Goal: Task Accomplishment & Management: Complete application form

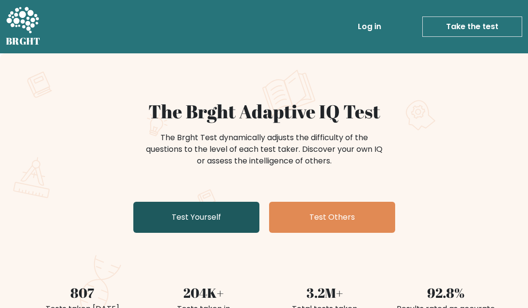
click at [238, 226] on link "Test Yourself" at bounding box center [196, 217] width 126 height 31
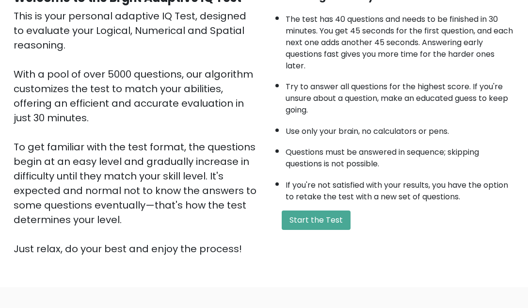
scroll to position [180, 0]
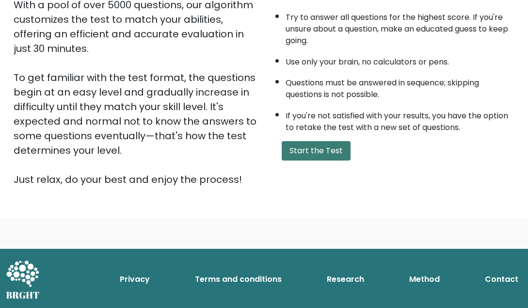
click at [336, 160] on button "Start the Test" at bounding box center [316, 150] width 69 height 19
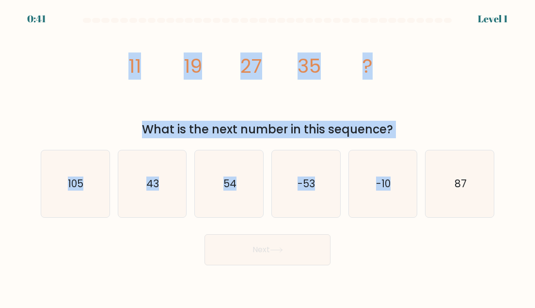
drag, startPoint x: 112, startPoint y: 57, endPoint x: 397, endPoint y: 138, distance: 296.5
click at [397, 138] on form at bounding box center [267, 141] width 535 height 247
click at [412, 130] on div "What is the next number in this sequence?" at bounding box center [268, 129] width 442 height 17
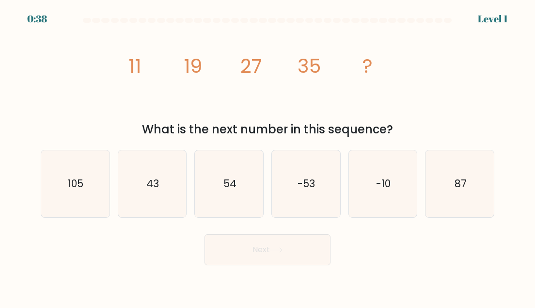
drag, startPoint x: 453, startPoint y: 123, endPoint x: 115, endPoint y: 72, distance: 342.0
click at [115, 72] on div "image/svg+xml 11 19 27 35 ? What is the next number in this sequence?" at bounding box center [268, 83] width 466 height 112
copy div "11 19 27 35 ? What is the next number in this sequence?"
click at [168, 184] on icon "43" at bounding box center [152, 183] width 67 height 67
click at [268, 157] on input "b. 43" at bounding box center [268, 155] width 0 height 2
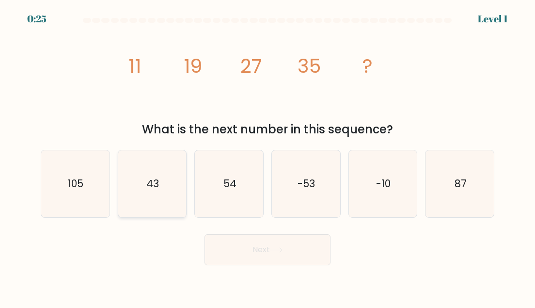
radio input "true"
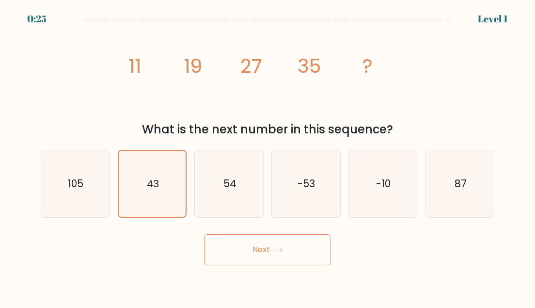
click at [268, 244] on button "Next" at bounding box center [268, 249] width 126 height 31
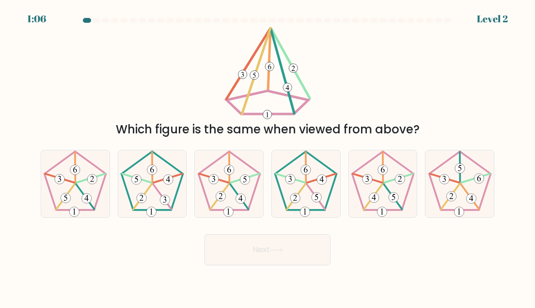
drag, startPoint x: 465, startPoint y: 127, endPoint x: 265, endPoint y: 37, distance: 218.9
click at [265, 37] on div "Which figure is the same when viewed from above?" at bounding box center [268, 83] width 466 height 112
click at [78, 209] on 513 at bounding box center [75, 212] width 10 height 10
click at [268, 157] on input "a." at bounding box center [268, 155] width 0 height 2
radio input "true"
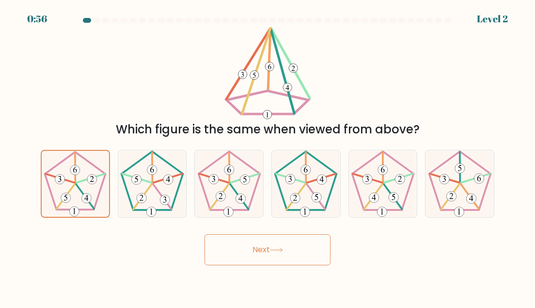
click at [232, 245] on button "Next" at bounding box center [268, 249] width 126 height 31
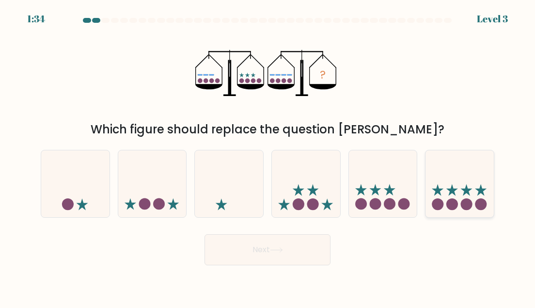
click at [461, 182] on icon at bounding box center [460, 183] width 68 height 57
click at [268, 157] on input "f." at bounding box center [268, 155] width 0 height 2
radio input "true"
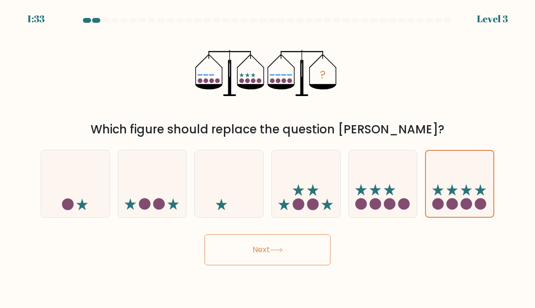
click at [320, 252] on button "Next" at bounding box center [268, 249] width 126 height 31
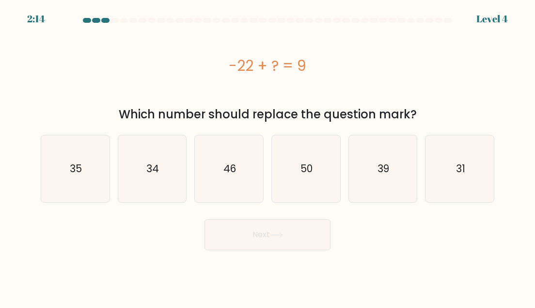
drag, startPoint x: 217, startPoint y: 52, endPoint x: 408, endPoint y: 110, distance: 199.3
click at [408, 110] on div "-22 + ? = 9 Which number should replace the question mark?" at bounding box center [268, 75] width 466 height 97
copy div "-22 + ? = 9 Which number should replace the question mark"
click at [481, 164] on icon "31" at bounding box center [460, 168] width 67 height 67
click at [268, 157] on input "f. 31" at bounding box center [268, 155] width 0 height 2
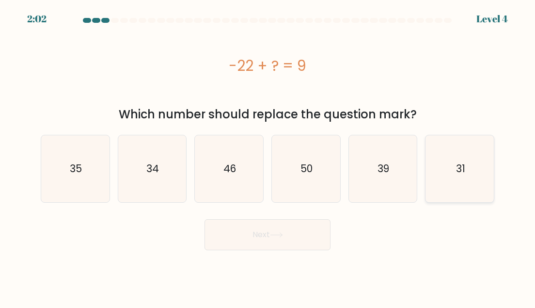
radio input "true"
click at [303, 238] on button "Next" at bounding box center [268, 234] width 126 height 31
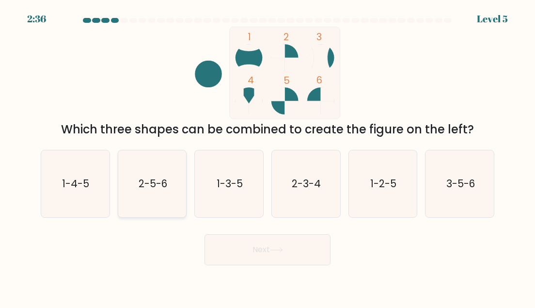
click at [165, 190] on text "2-5-6" at bounding box center [153, 184] width 29 height 14
click at [268, 157] on input "b. 2-5-6" at bounding box center [268, 155] width 0 height 2
radio input "true"
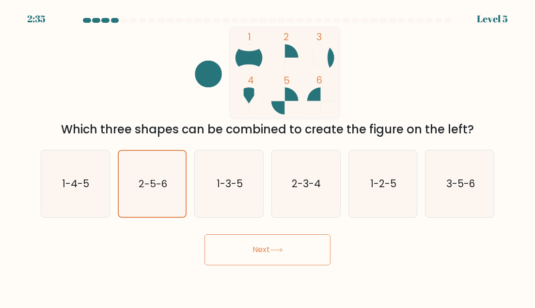
click at [274, 253] on button "Next" at bounding box center [268, 249] width 126 height 31
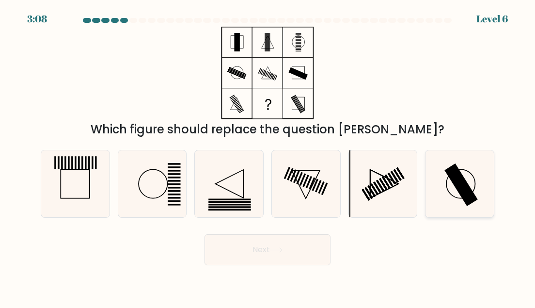
click at [474, 189] on circle at bounding box center [461, 183] width 29 height 29
click at [268, 157] on input "f." at bounding box center [268, 155] width 0 height 2
radio input "true"
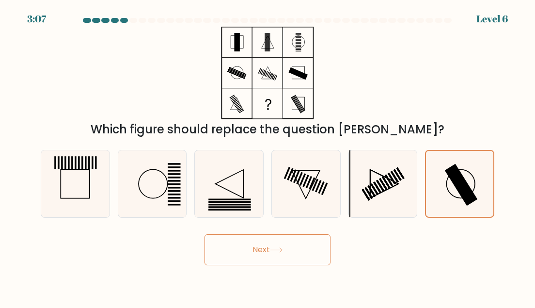
click at [279, 256] on button "Next" at bounding box center [268, 249] width 126 height 31
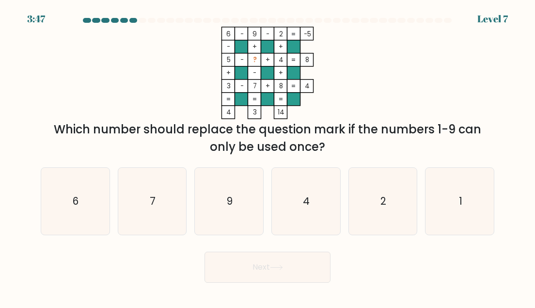
drag, startPoint x: 211, startPoint y: 31, endPoint x: 400, endPoint y: 143, distance: 219.7
click at [400, 143] on div "6 - 9 - 2 -5 - + + 5 - ? + 4 8 + - + 3 - 7 + 8 = 4 = = = = 4 3 14 = Which numbe…" at bounding box center [268, 91] width 466 height 129
copy div "6 - 9 - 2 -5 - + + 5 - ? + 4 8 + - + 3 - 7 + 8 = 4 = = = = 4 3 14 = Which numbe…"
click at [372, 91] on icon "6 - 9 - 2 -5 - + + 5 - ? + 4 8 + - + 3 - 7 + 8 = 4 = = = = 4 3 14 =" at bounding box center [267, 73] width 291 height 93
click at [249, 212] on icon "9" at bounding box center [229, 201] width 67 height 67
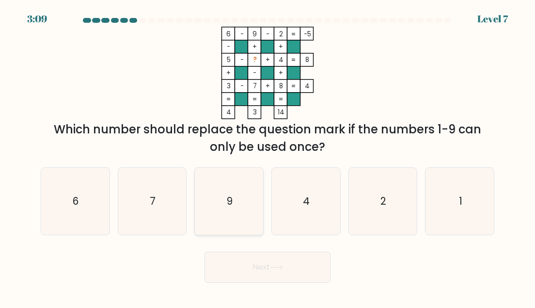
click at [268, 157] on input "c. 9" at bounding box center [268, 155] width 0 height 2
radio input "true"
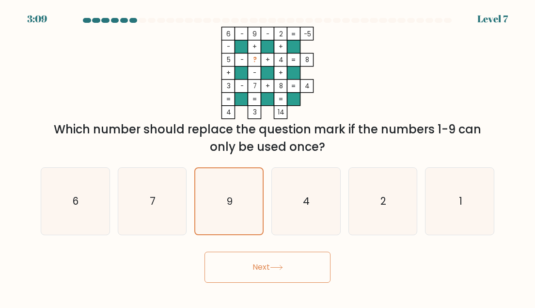
click at [247, 264] on button "Next" at bounding box center [268, 267] width 126 height 31
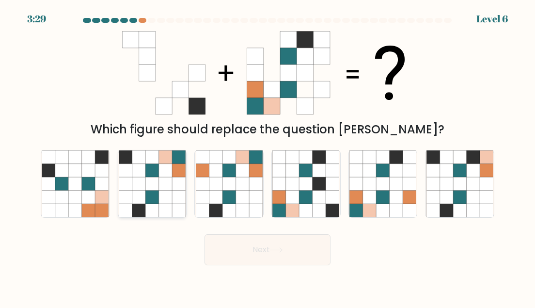
click at [157, 191] on icon at bounding box center [152, 196] width 13 height 13
click at [268, 157] on input "b." at bounding box center [268, 155] width 0 height 2
radio input "true"
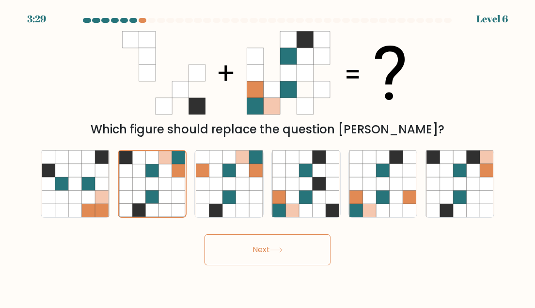
click at [280, 248] on icon at bounding box center [276, 249] width 13 height 5
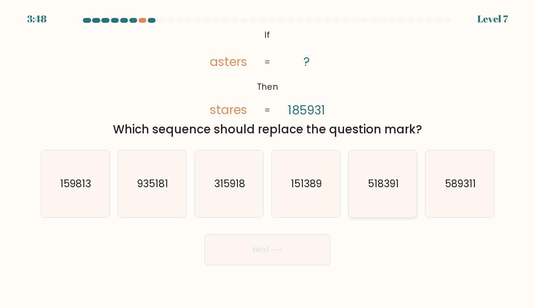
click at [400, 188] on icon "518391" at bounding box center [383, 183] width 67 height 67
click at [268, 157] on input "e. 518391" at bounding box center [268, 155] width 0 height 2
radio input "true"
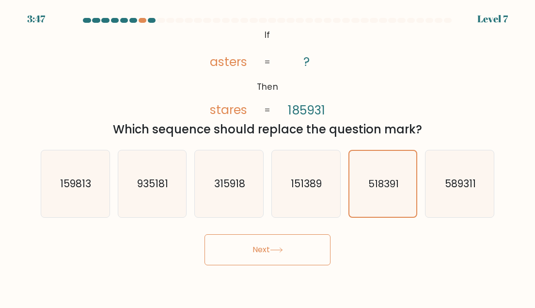
click at [276, 259] on button "Next" at bounding box center [268, 249] width 126 height 31
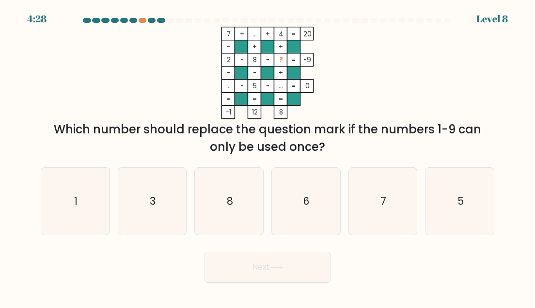
click at [211, 32] on icon "7 + ... + 4 20 - + + 2 - 8 - ? -9 - - + ... - 5 - ... = 0 = = = = -1 12 8 =" at bounding box center [267, 73] width 291 height 93
drag, startPoint x: 212, startPoint y: 29, endPoint x: 355, endPoint y: 150, distance: 186.9
click at [355, 150] on div "7 + ... + 4 20 - + + 2 - 8 - ? -9 - - + ... - 5 - ... = 0 = = = = -1 12 8 = Whi…" at bounding box center [268, 91] width 466 height 129
copy div "7 + ... + 4 20 - + + 2 - 8 - ? -9 - - + ... - 5 - ... = 0 = = = = -1 12 8 = Whi…"
click at [302, 194] on icon "6" at bounding box center [306, 201] width 67 height 67
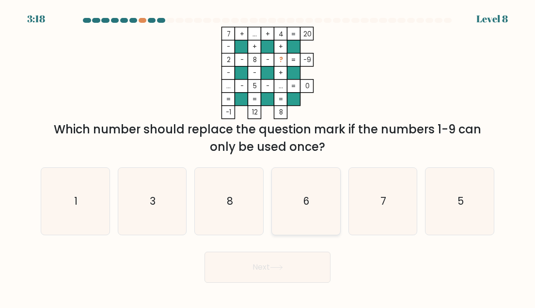
click at [268, 157] on input "d. 6" at bounding box center [268, 155] width 0 height 2
radio input "true"
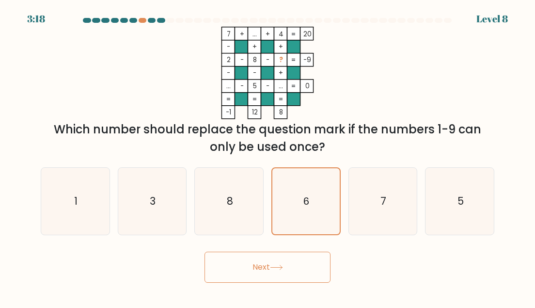
click at [300, 267] on button "Next" at bounding box center [268, 267] width 126 height 31
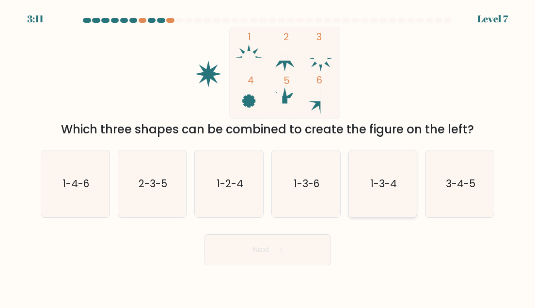
click at [392, 190] on text "1-3-4" at bounding box center [384, 184] width 27 height 14
click at [268, 157] on input "e. 1-3-4" at bounding box center [268, 155] width 0 height 2
radio input "true"
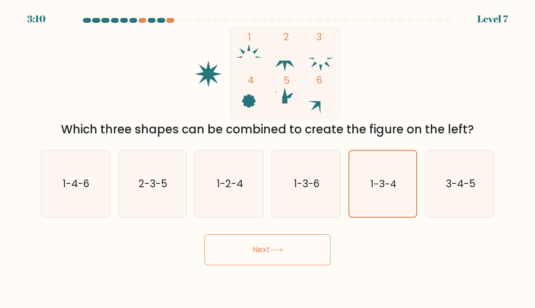
click at [274, 249] on icon at bounding box center [276, 249] width 13 height 5
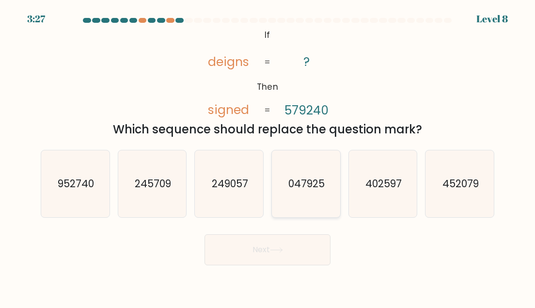
click at [313, 198] on icon "047925" at bounding box center [306, 183] width 67 height 67
click at [268, 157] on input "d. 047925" at bounding box center [268, 155] width 0 height 2
radio input "true"
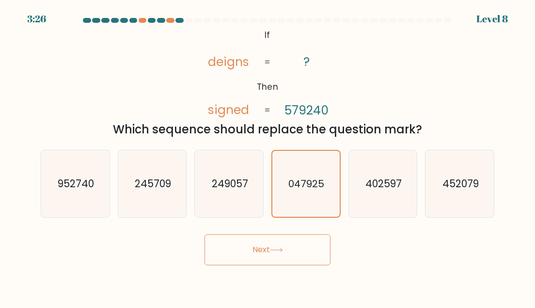
click at [291, 240] on button "Next" at bounding box center [268, 249] width 126 height 31
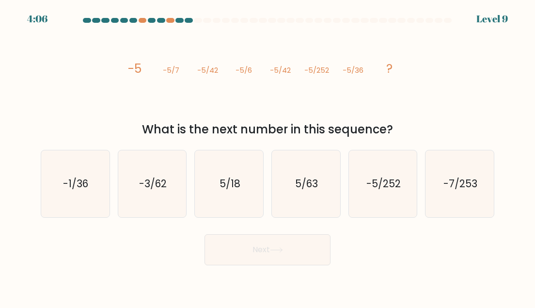
drag, startPoint x: 127, startPoint y: 69, endPoint x: 424, endPoint y: 121, distance: 301.4
click at [424, 121] on div "image/svg+xml -5 -5/7 -5/42 -5/6 -5/42 -5/252 -5/36 ? What is the next number i…" at bounding box center [268, 83] width 466 height 112
copy div "-5 -5/7 -5/42 -5/6 -5/42 -5/252 -5/36 ? What is the next number in this sequenc…"
click at [389, 172] on icon "-5/252" at bounding box center [383, 183] width 67 height 67
click at [268, 157] on input "e. -5/252" at bounding box center [268, 155] width 0 height 2
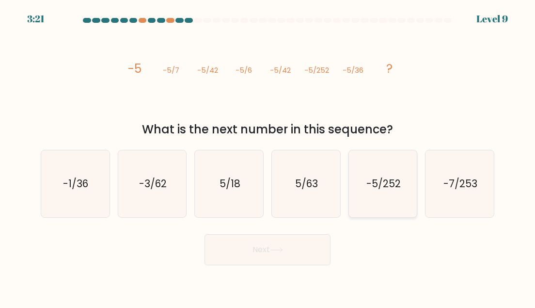
radio input "true"
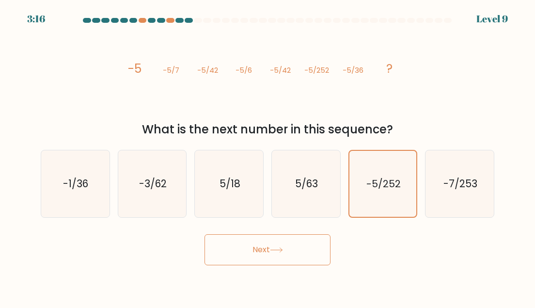
click at [248, 249] on button "Next" at bounding box center [268, 249] width 126 height 31
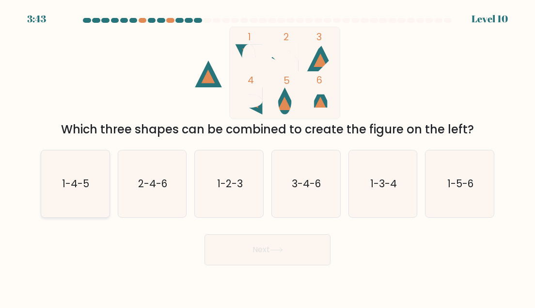
click at [51, 183] on icon "1-4-5" at bounding box center [75, 183] width 67 height 67
click at [268, 157] on input "a. 1-4-5" at bounding box center [268, 155] width 0 height 2
radio input "true"
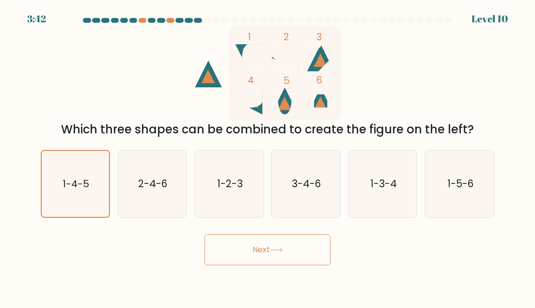
click at [272, 270] on body "3:42 Level 10" at bounding box center [267, 154] width 535 height 308
click at [273, 257] on button "Next" at bounding box center [268, 249] width 126 height 31
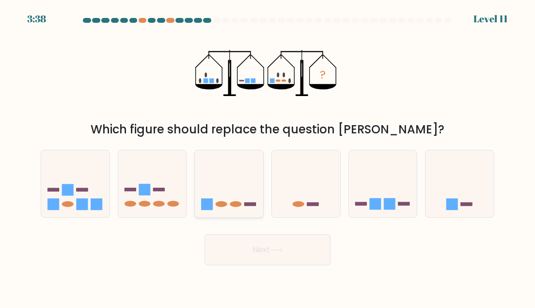
click at [239, 212] on div at bounding box center [229, 184] width 69 height 68
click at [268, 157] on input "c." at bounding box center [268, 155] width 0 height 2
radio input "true"
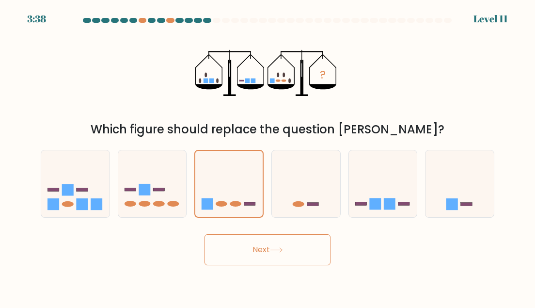
click at [243, 250] on button "Next" at bounding box center [268, 249] width 126 height 31
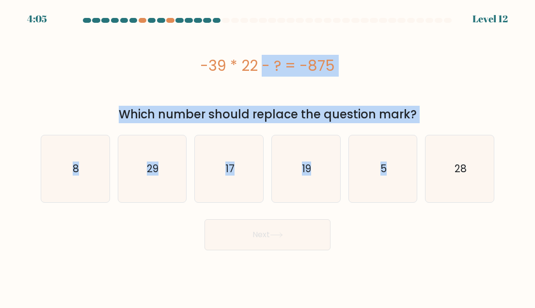
drag, startPoint x: 188, startPoint y: 50, endPoint x: 443, endPoint y: 126, distance: 266.1
click at [443, 126] on form "a. 8" at bounding box center [267, 134] width 535 height 232
copy form "-39 * 22 - ? = -875 Which number should replace the question mark? a. 8 b. 29 c…"
click at [434, 102] on div "-39 * 22 - ? = -875" at bounding box center [268, 66] width 454 height 78
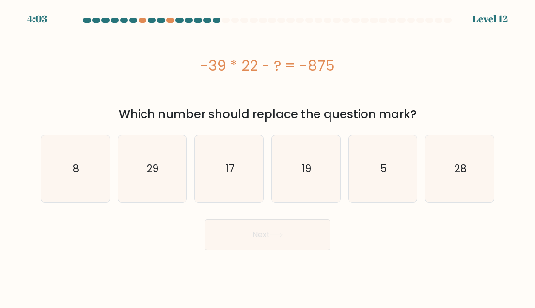
drag, startPoint x: 434, startPoint y: 120, endPoint x: 200, endPoint y: 69, distance: 239.3
click at [200, 69] on div "-39 * 22 - ? = -875 Which number should replace the question mark?" at bounding box center [268, 75] width 466 height 97
copy div "-39 * 22 - ? = -875 Which number should replace the question mark?"
click at [249, 158] on icon "17" at bounding box center [229, 168] width 67 height 67
click at [268, 157] on input "c. 17" at bounding box center [268, 155] width 0 height 2
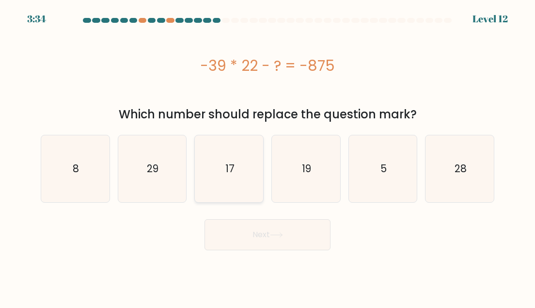
radio input "true"
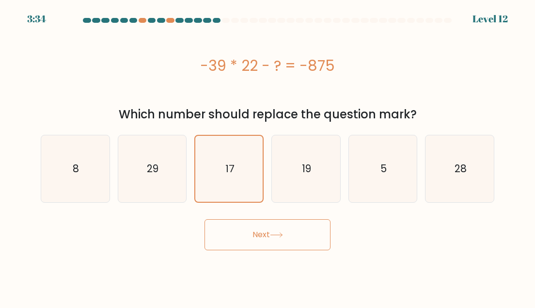
click at [245, 220] on button "Next" at bounding box center [268, 234] width 126 height 31
click at [245, 255] on body "3:33 Level 12 8" at bounding box center [267, 154] width 535 height 308
click at [257, 232] on button "Next" at bounding box center [268, 234] width 126 height 31
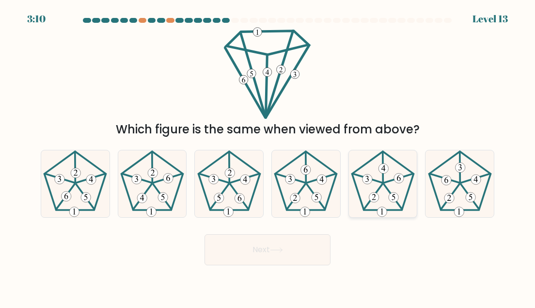
click at [389, 186] on icon at bounding box center [383, 183] width 67 height 67
click at [268, 157] on input "e." at bounding box center [268, 155] width 0 height 2
radio input "true"
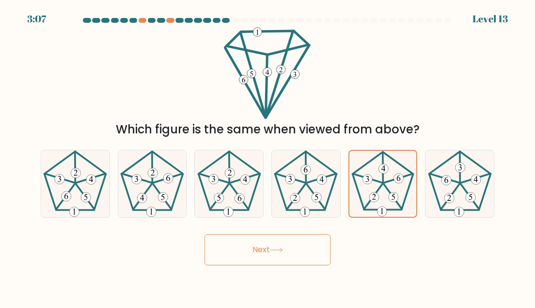
click at [293, 258] on button "Next" at bounding box center [268, 249] width 126 height 31
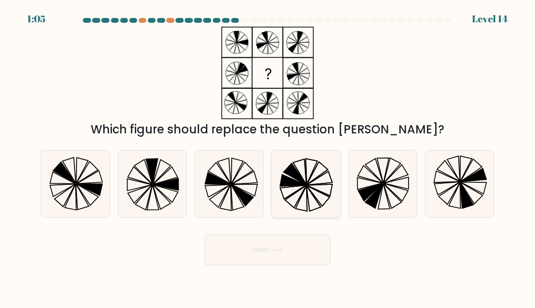
click at [308, 179] on icon at bounding box center [306, 183] width 67 height 67
click at [268, 157] on input "d." at bounding box center [268, 155] width 0 height 2
radio input "true"
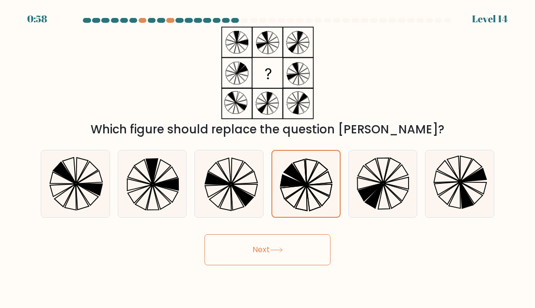
drag, startPoint x: 277, startPoint y: 249, endPoint x: 276, endPoint y: 243, distance: 6.4
click at [276, 243] on button "Next" at bounding box center [268, 249] width 126 height 31
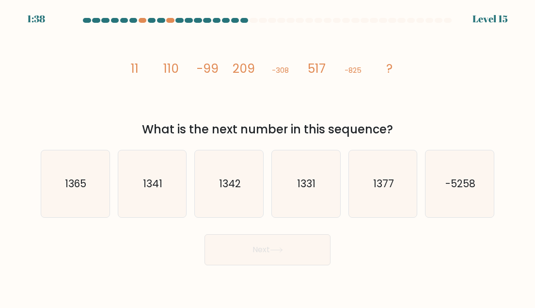
drag, startPoint x: 99, startPoint y: 56, endPoint x: 405, endPoint y: 130, distance: 314.0
click at [405, 130] on div "image/svg+xml 11 110 -99 209 -308 517 -825 ? What is the next number in this se…" at bounding box center [268, 83] width 466 height 112
copy div "110 -99 209 -308 517 -825 ? What is the next number in this sequence?"
click at [452, 97] on div "image/svg+xml 11 110 -99 209 -308 517 -825 ? What is the next number in this se…" at bounding box center [268, 83] width 466 height 112
drag, startPoint x: 125, startPoint y: 62, endPoint x: 398, endPoint y: 130, distance: 280.9
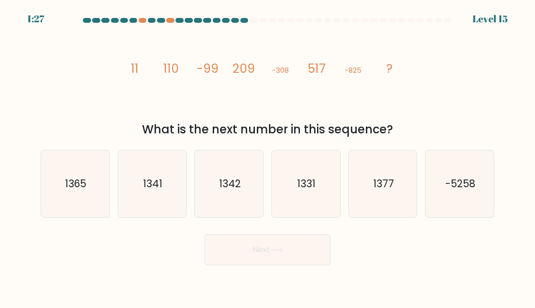
click at [398, 130] on div "image/svg+xml 11 110 -99 209 -308 517 -825 ? What is the next number in this se…" at bounding box center [268, 83] width 466 height 112
copy div "11 110 -99 209 -308 517 -825 ? What is the next number in this sequence?"
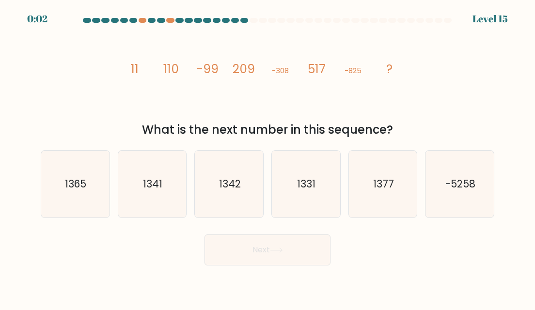
drag, startPoint x: 415, startPoint y: 254, endPoint x: 375, endPoint y: 248, distance: 40.3
click at [415, 255] on div "Next" at bounding box center [268, 248] width 466 height 36
click at [240, 188] on text "1342" at bounding box center [230, 184] width 22 height 14
click at [268, 158] on input "c. [DATE]" at bounding box center [268, 156] width 0 height 2
radio input "true"
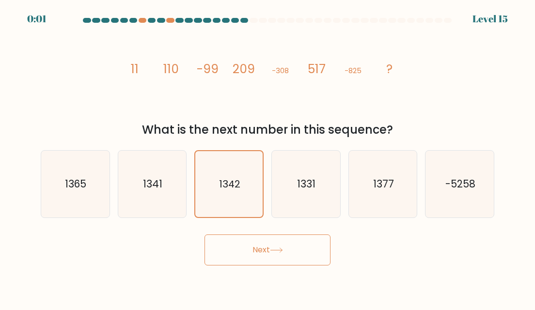
click at [250, 244] on button "Next" at bounding box center [268, 250] width 126 height 31
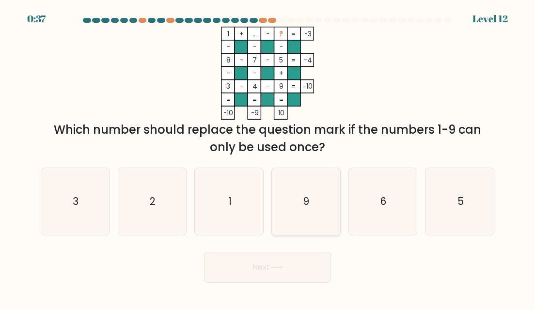
click at [323, 205] on icon "9" at bounding box center [306, 201] width 67 height 67
click at [268, 158] on input "d. 9" at bounding box center [268, 156] width 0 height 2
radio input "true"
click at [246, 209] on icon "1" at bounding box center [229, 201] width 67 height 67
click at [268, 158] on input "c. 1" at bounding box center [268, 156] width 0 height 2
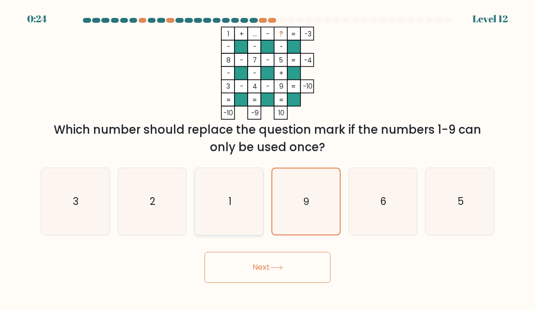
radio input "true"
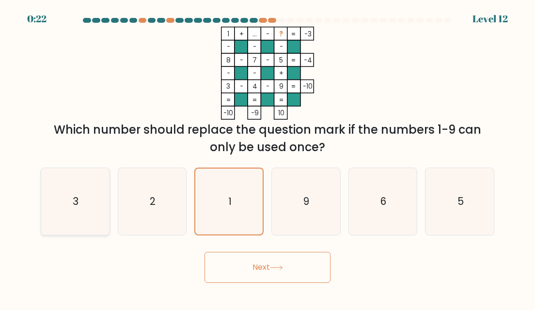
click at [101, 203] on icon "3" at bounding box center [75, 201] width 67 height 67
click at [268, 158] on input "a. 3" at bounding box center [268, 156] width 0 height 2
radio input "true"
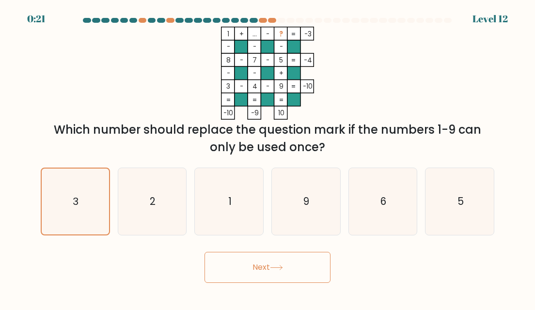
click at [293, 274] on button "Next" at bounding box center [268, 267] width 126 height 31
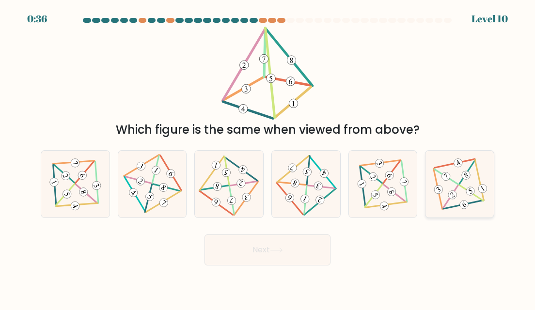
click at [461, 196] on icon at bounding box center [460, 184] width 55 height 53
click at [268, 158] on input "f." at bounding box center [268, 156] width 0 height 2
radio input "true"
click at [307, 253] on button "Next" at bounding box center [268, 250] width 126 height 31
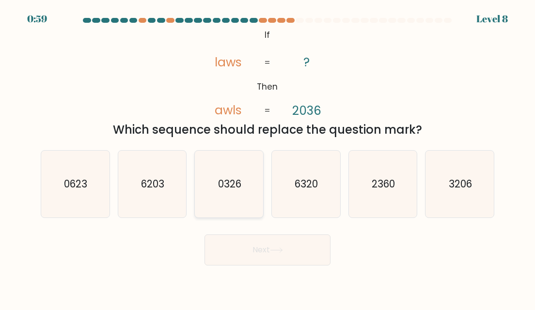
click at [246, 177] on icon "0326" at bounding box center [229, 184] width 67 height 67
click at [268, 158] on input "c. 0326" at bounding box center [268, 156] width 0 height 2
radio input "true"
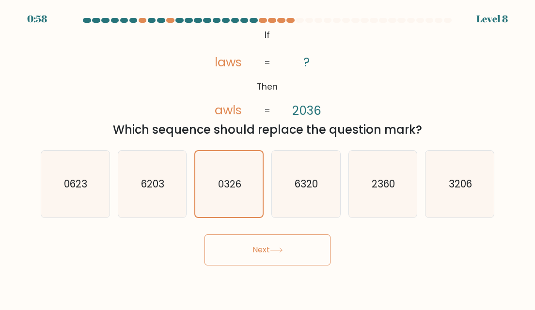
click at [255, 254] on button "Next" at bounding box center [268, 250] width 126 height 31
